Goal: Transaction & Acquisition: Purchase product/service

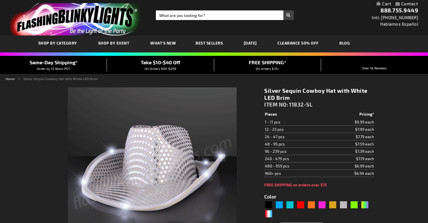
type input "5644"
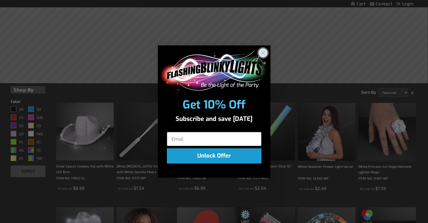
click at [262, 51] on circle "Close dialog" at bounding box center [262, 52] width 9 height 9
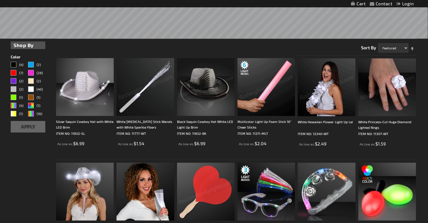
scroll to position [170, 0]
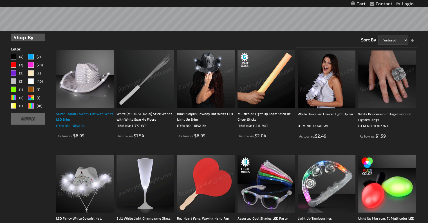
click at [70, 113] on div "Silver Sequin Cowboy Hat with White LED Brim" at bounding box center [85, 116] width 58 height 11
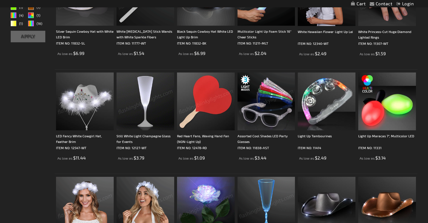
scroll to position [253, 0]
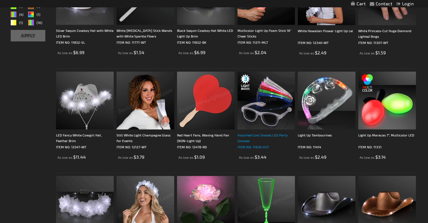
click at [250, 136] on div "Assorted Cool Shades LED Party Glasses" at bounding box center [267, 137] width 58 height 11
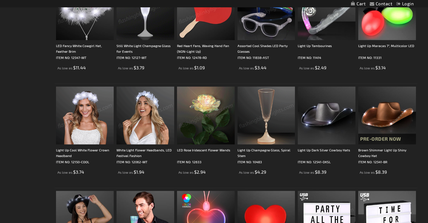
scroll to position [341, 0]
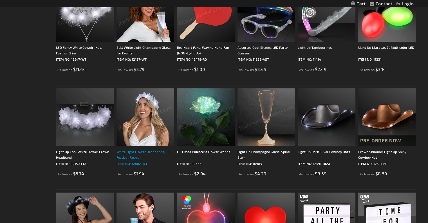
click at [133, 154] on div "White Light Flower Headbands, LED Festival Fashion" at bounding box center [146, 154] width 58 height 11
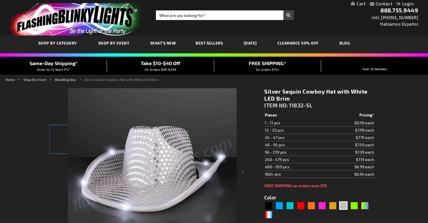
type input "5644"
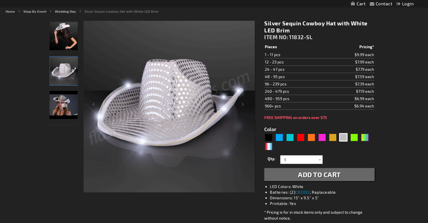
scroll to position [68, 0]
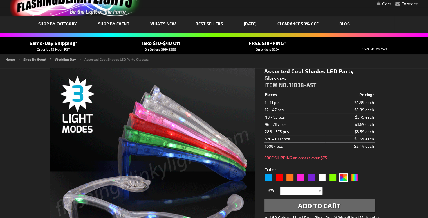
scroll to position [27, 0]
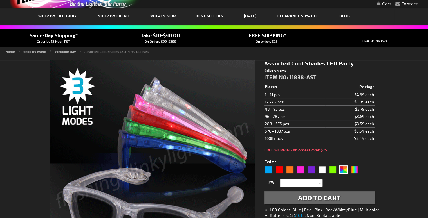
type input "5630"
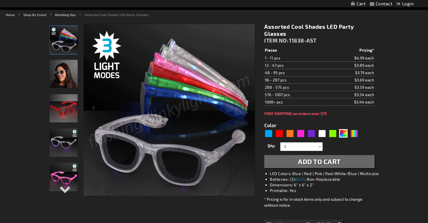
scroll to position [64, 0]
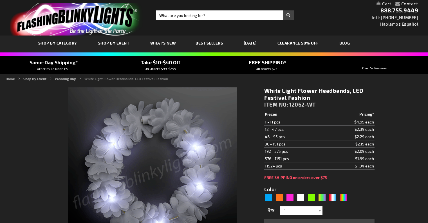
type input "5646"
